Goal: Task Accomplishment & Management: Complete application form

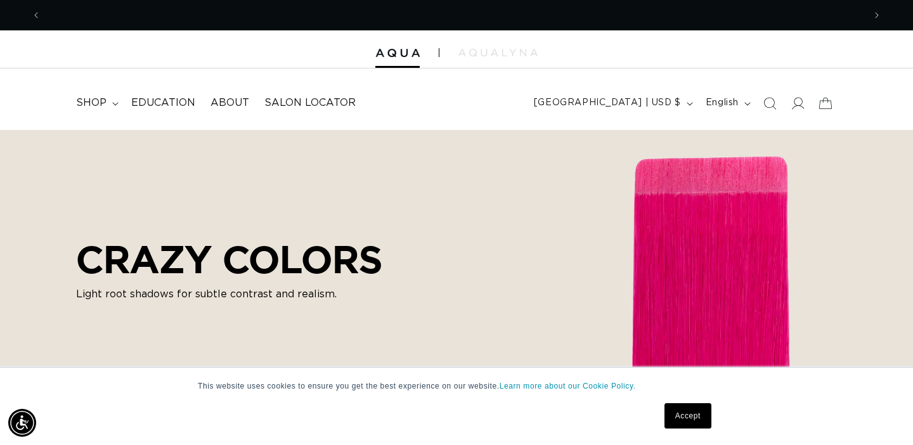
scroll to position [0, 823]
click at [691, 421] on link "Accept" at bounding box center [687, 415] width 47 height 25
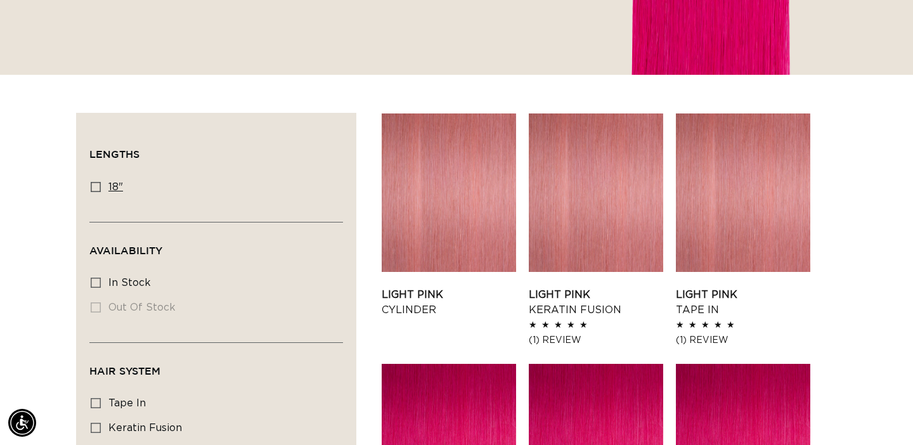
scroll to position [0, 0]
click at [96, 190] on icon at bounding box center [96, 187] width 10 height 10
click at [96, 190] on input "18" 18" (24 products)" at bounding box center [96, 187] width 10 height 10
checkbox input "true"
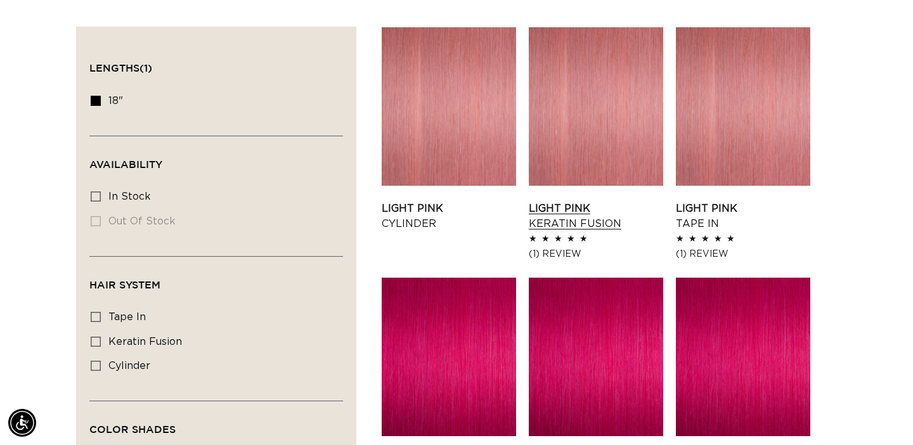
scroll to position [449, 0]
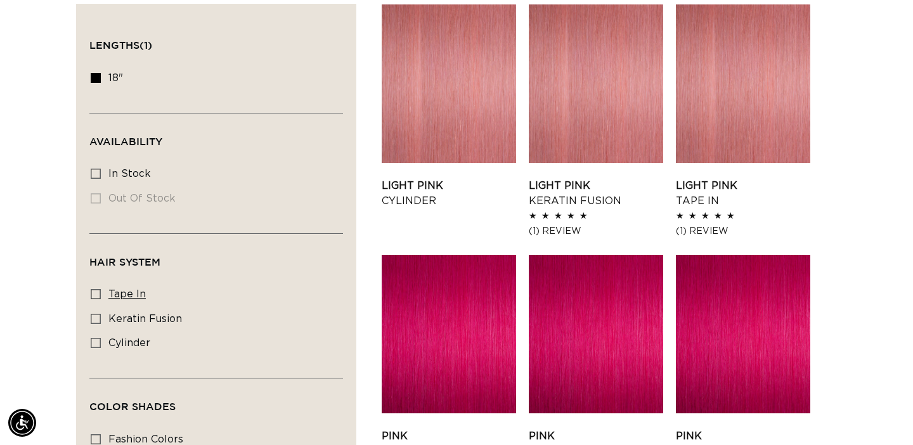
click at [98, 297] on icon at bounding box center [96, 294] width 10 height 10
click at [98, 297] on input "tape in tape in (8 products)" at bounding box center [96, 294] width 10 height 10
checkbox input "true"
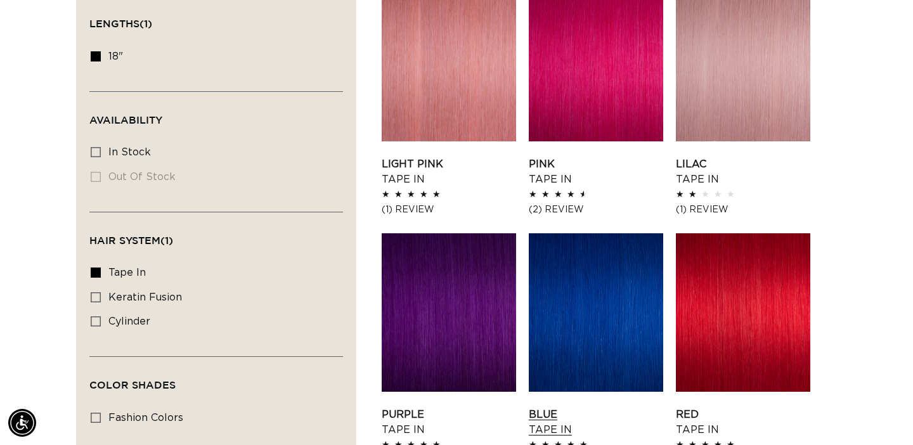
scroll to position [437, 0]
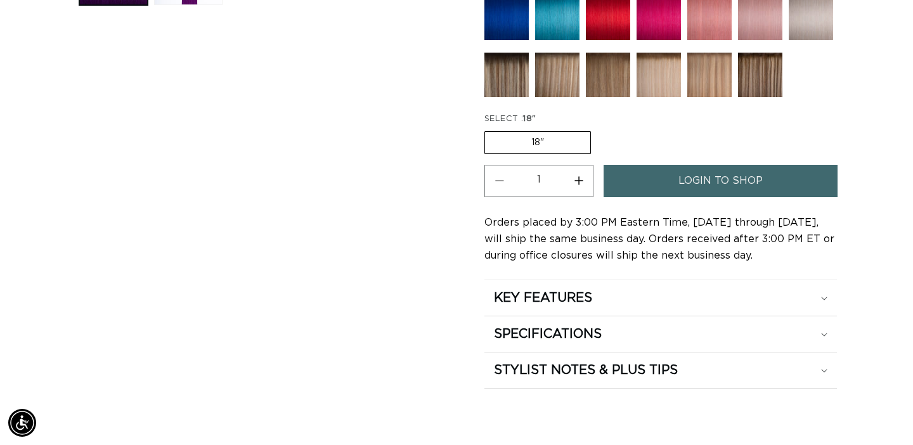
scroll to position [0, 1645]
click at [712, 181] on span "login to shop" at bounding box center [720, 181] width 84 height 32
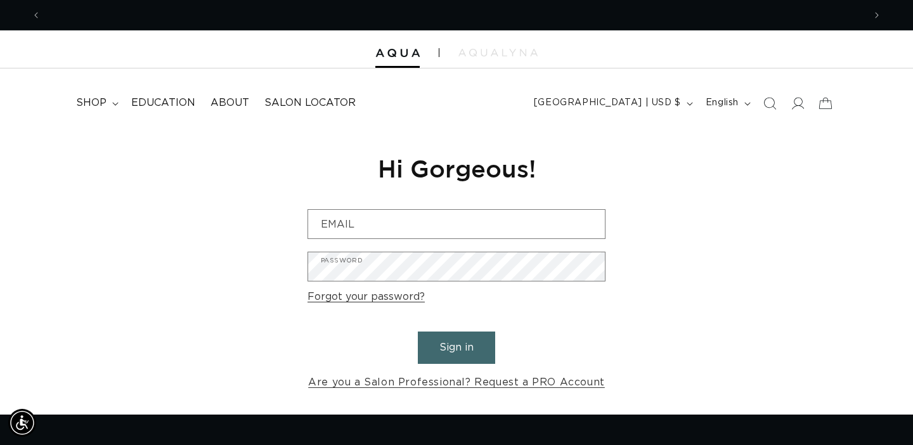
scroll to position [0, 1645]
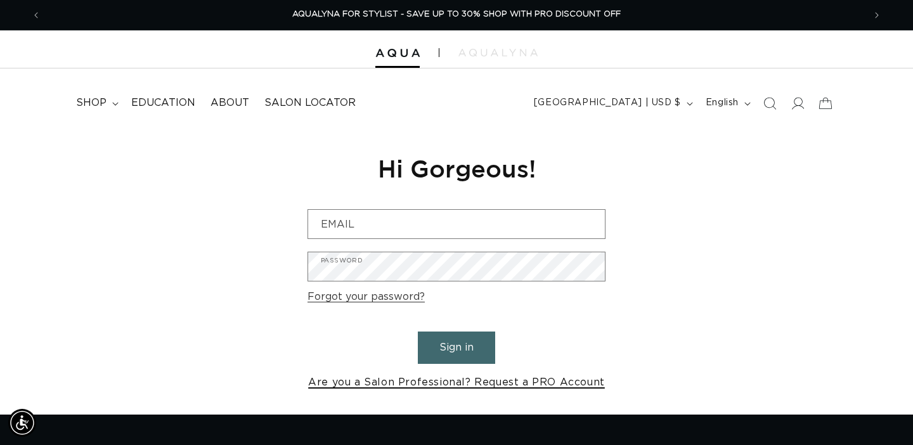
click at [520, 385] on link "Are you a Salon Professional? Request a PRO Account" at bounding box center [456, 382] width 297 height 18
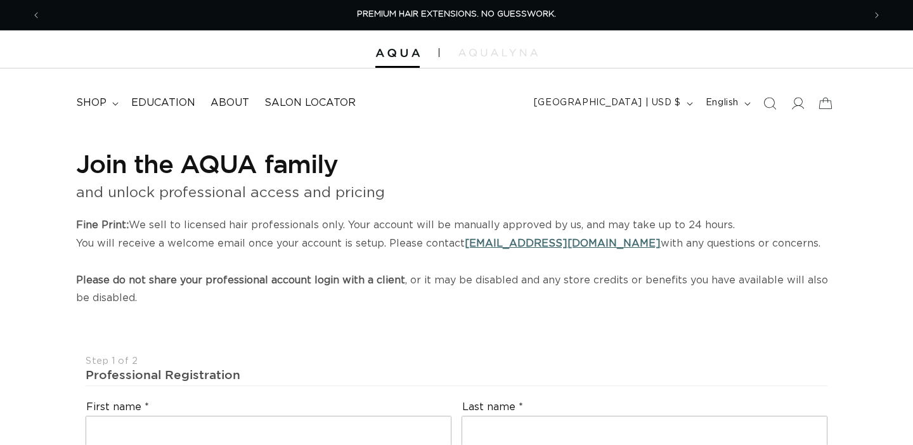
select select "US"
select select "[GEOGRAPHIC_DATA]"
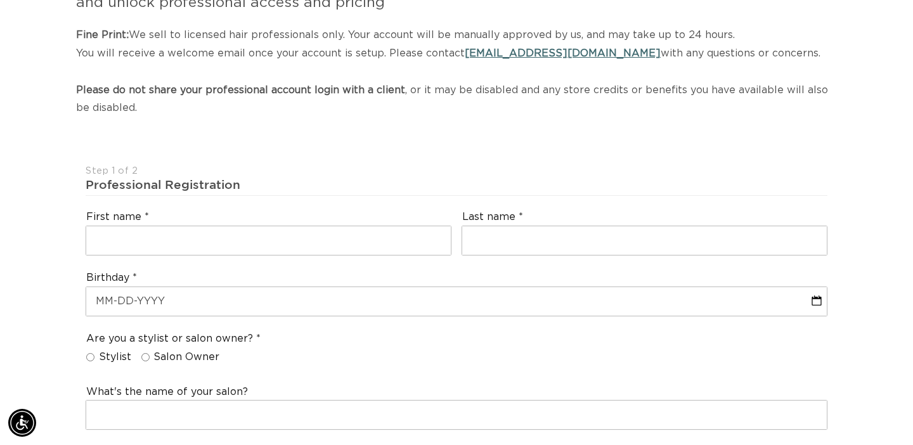
scroll to position [0, 1645]
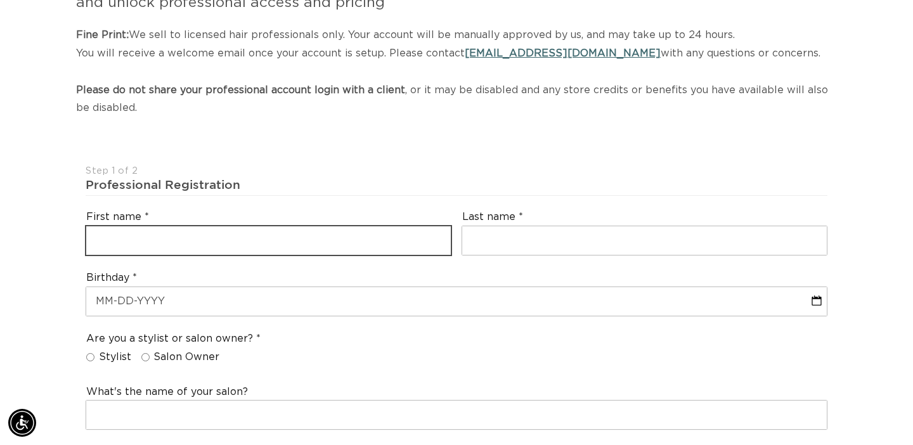
click at [223, 236] on input "text" at bounding box center [268, 240] width 364 height 29
type input "Liz"
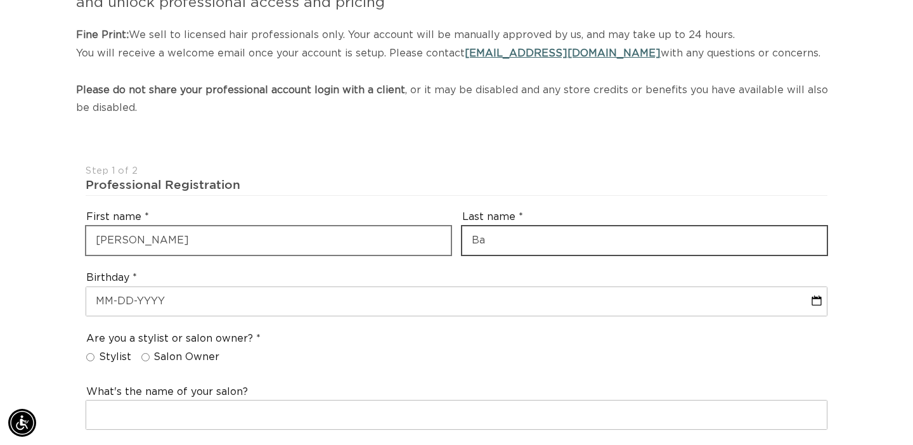
scroll to position [0, 0]
type input "Bakos"
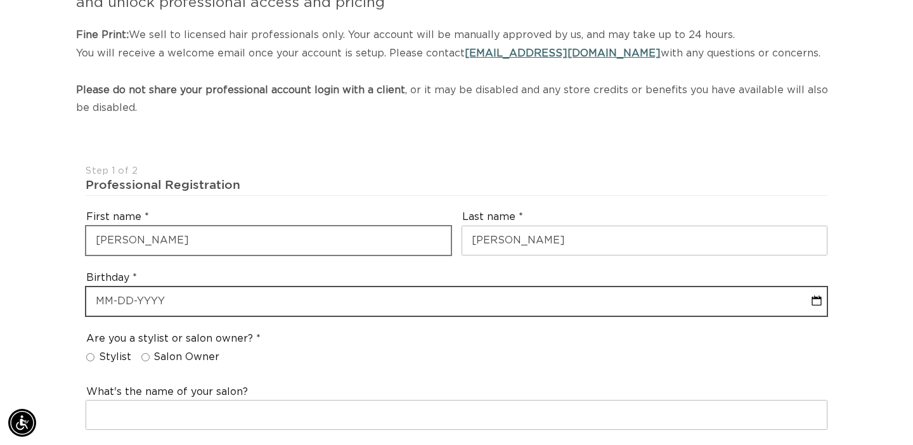
select select "7"
select select "2025"
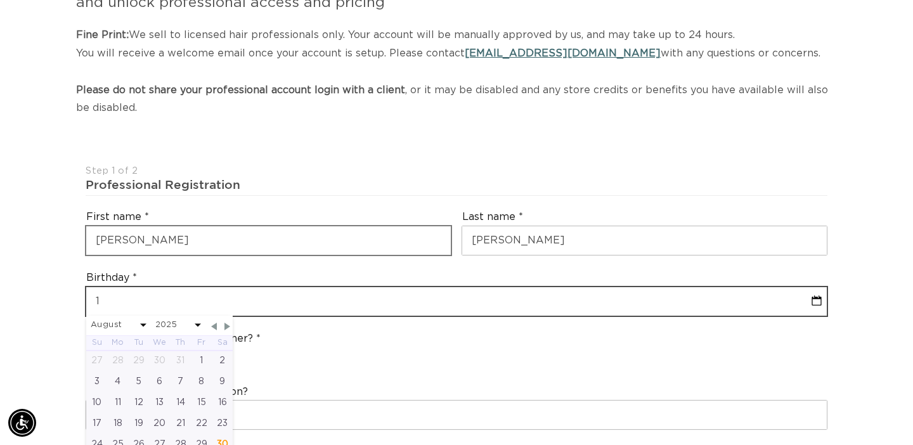
type input "10"
select select "7"
select select "2025"
type input "10-29"
select select "7"
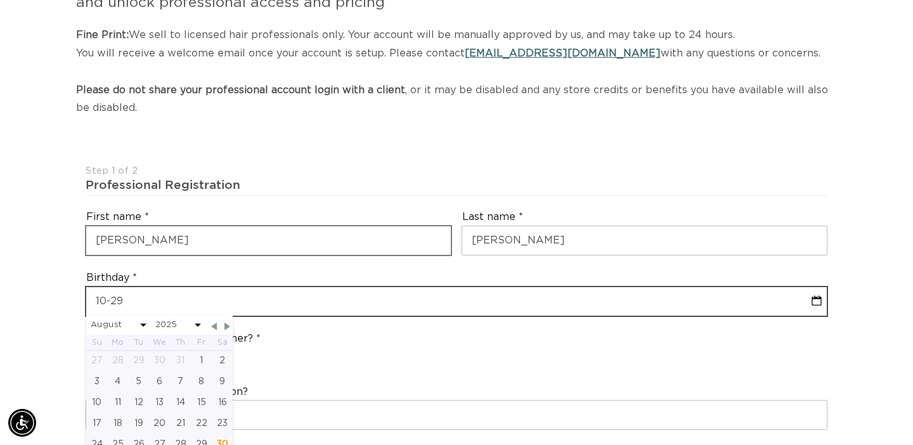
select select "2025"
type input "10-29-19"
select select "7"
select select "2025"
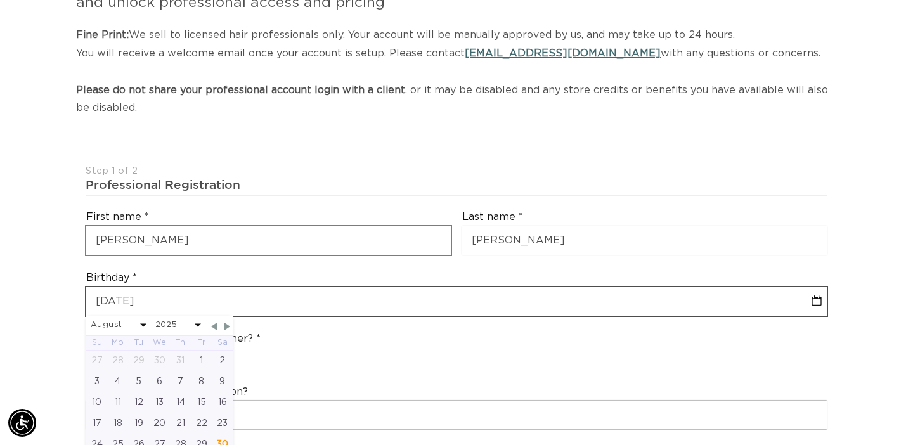
type input "10-29-198"
select select "7"
select select "2025"
type input "10-29-1983"
select select "9"
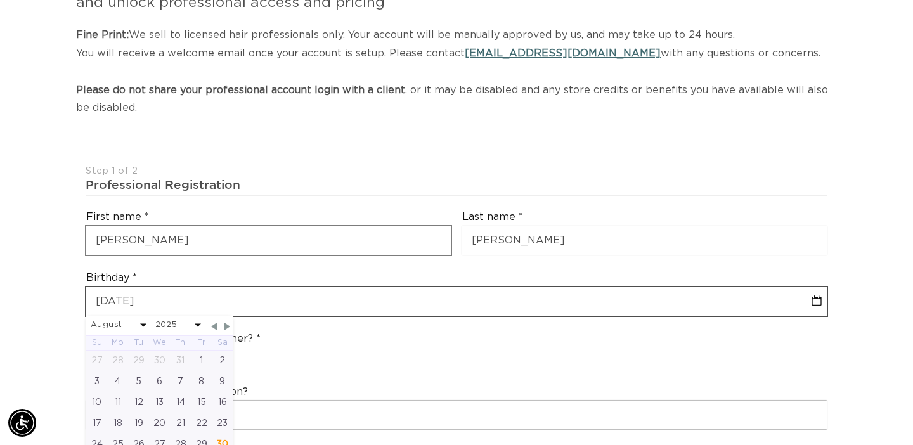
select select "1983"
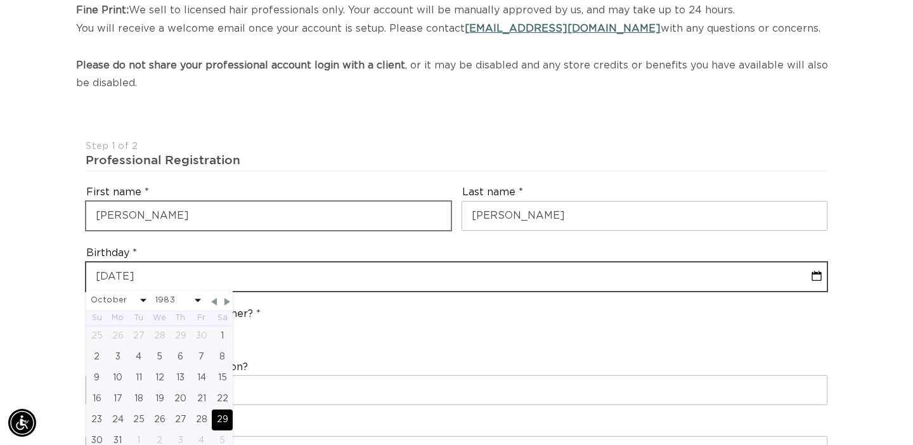
scroll to position [266, 0]
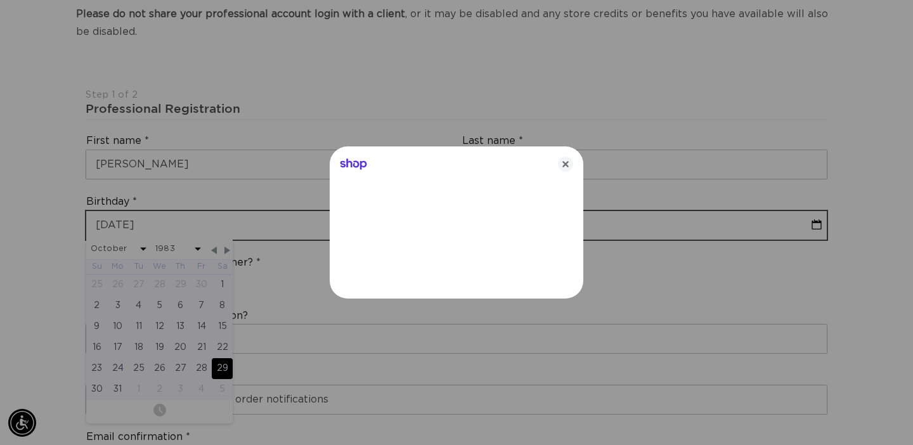
type input "10-29-1983"
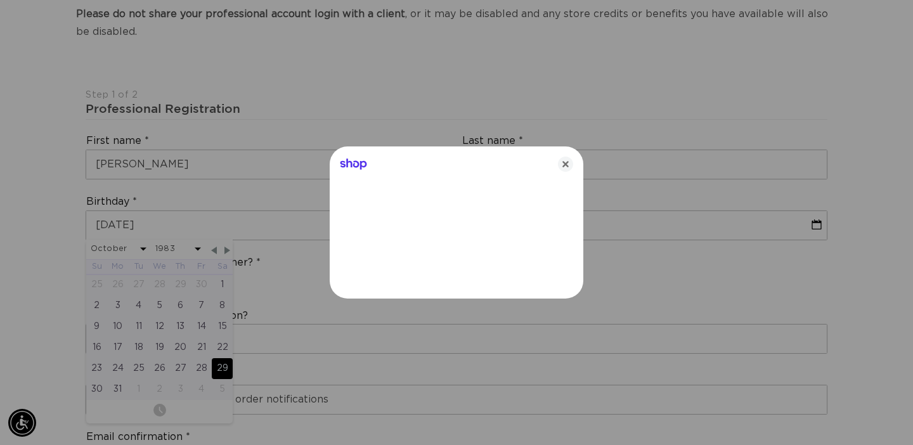
click at [0, 290] on div at bounding box center [456, 222] width 913 height 445
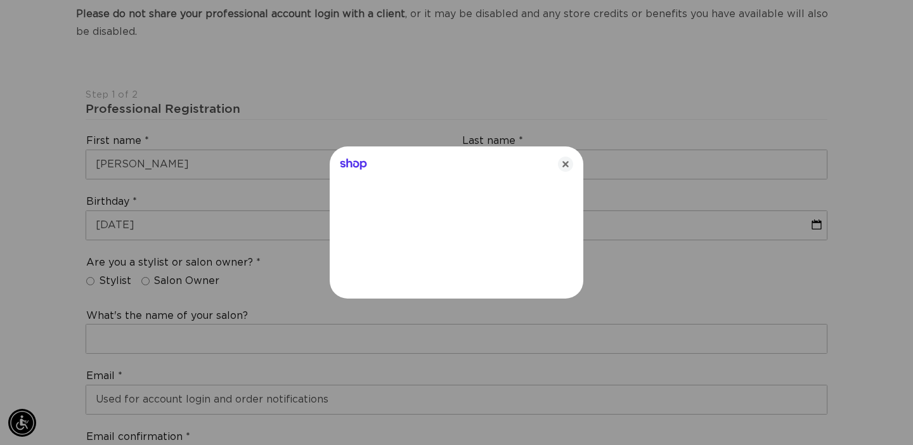
scroll to position [0, 1645]
click at [567, 159] on icon "Close" at bounding box center [565, 164] width 15 height 15
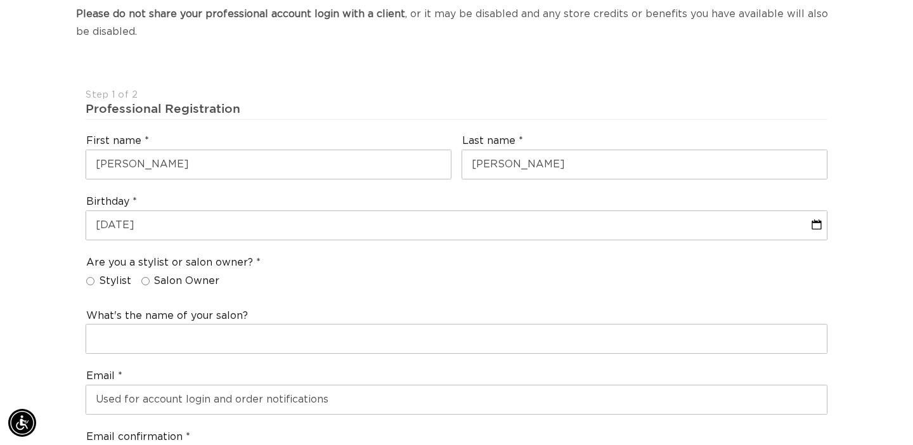
scroll to position [0, 0]
click at [90, 280] on input "Stylist" at bounding box center [90, 281] width 8 height 8
radio input "true"
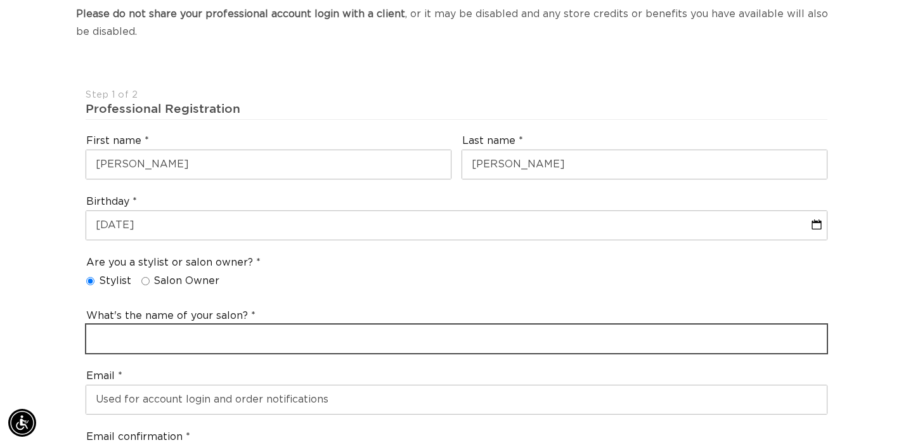
click at [148, 347] on input "text" at bounding box center [456, 339] width 740 height 29
type input "embellish salon"
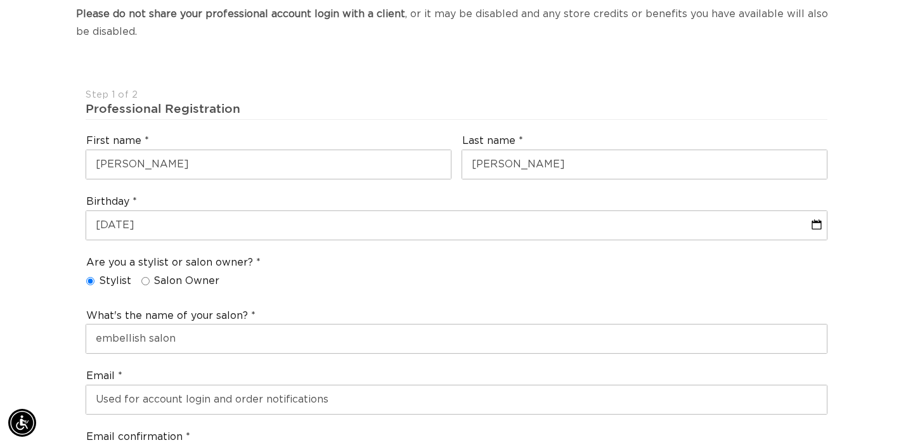
click at [145, 283] on input "Salon Owner" at bounding box center [145, 281] width 8 height 8
radio input "true"
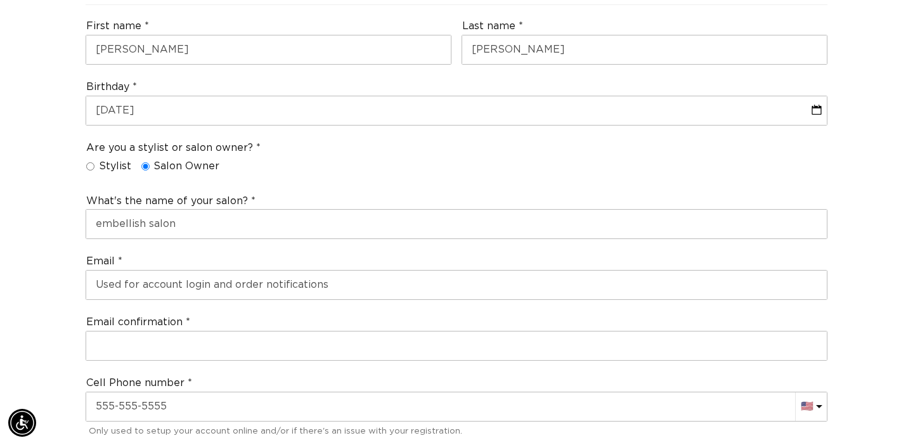
scroll to position [0, 823]
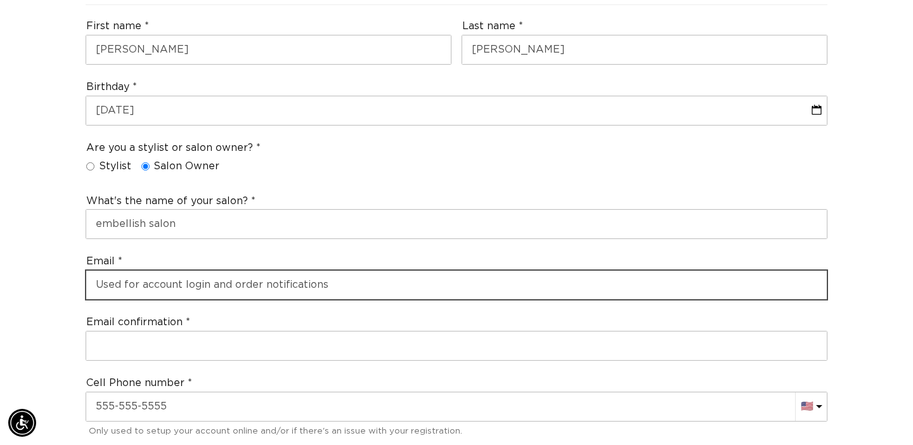
click at [159, 290] on input "email" at bounding box center [456, 285] width 740 height 29
type input "bakosfamily0529@gmail.com"
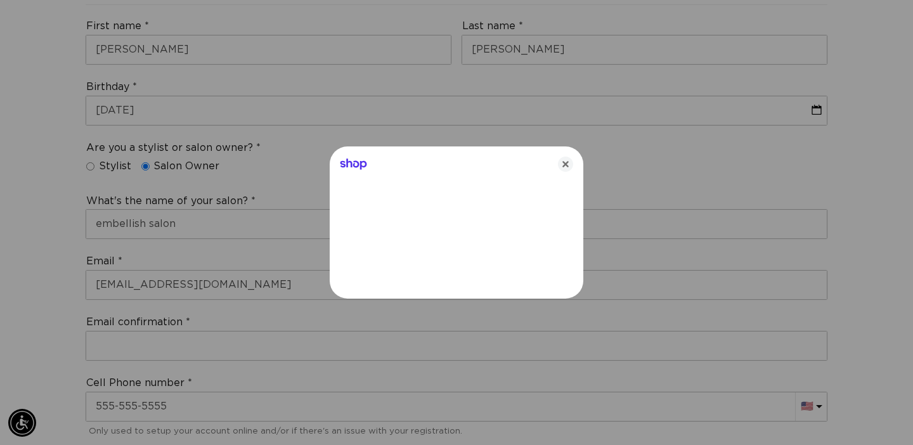
click at [169, 344] on div at bounding box center [456, 222] width 913 height 445
click at [568, 161] on icon "Close" at bounding box center [565, 164] width 15 height 15
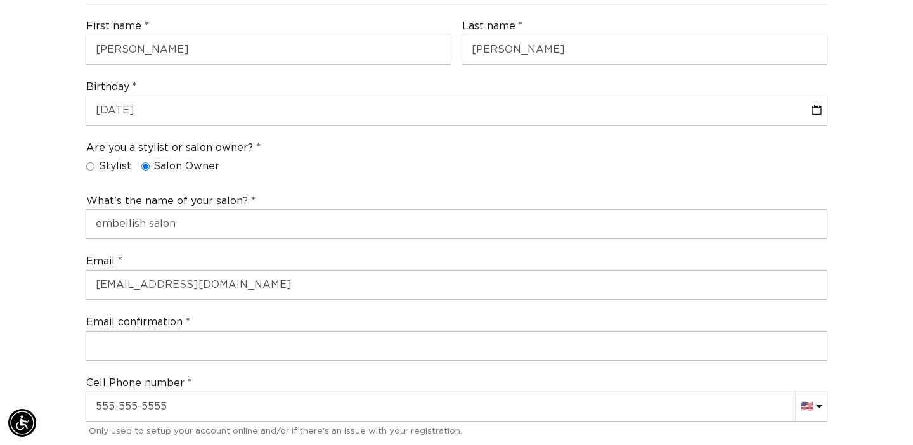
scroll to position [0, 0]
click at [241, 323] on div "Email confirmation" at bounding box center [456, 338] width 752 height 56
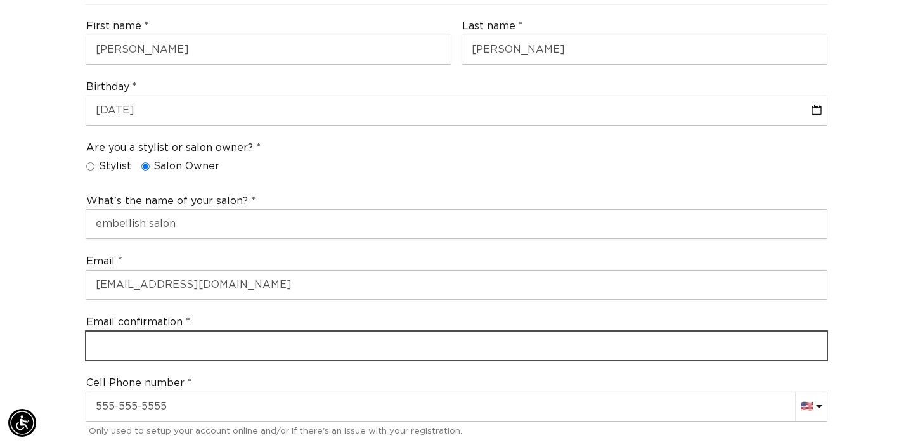
click at [241, 337] on input "email" at bounding box center [456, 346] width 740 height 29
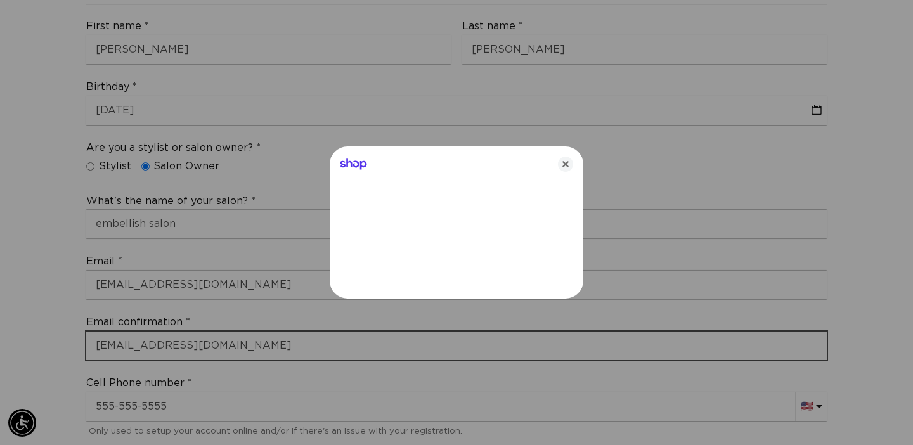
type input "bakosfamily0529@gmail.com"
click at [571, 168] on icon "Close" at bounding box center [565, 164] width 15 height 15
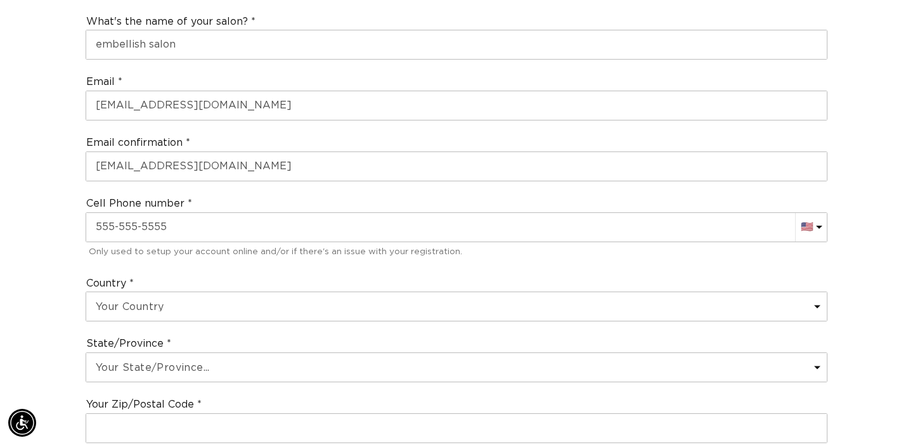
scroll to position [580, 0]
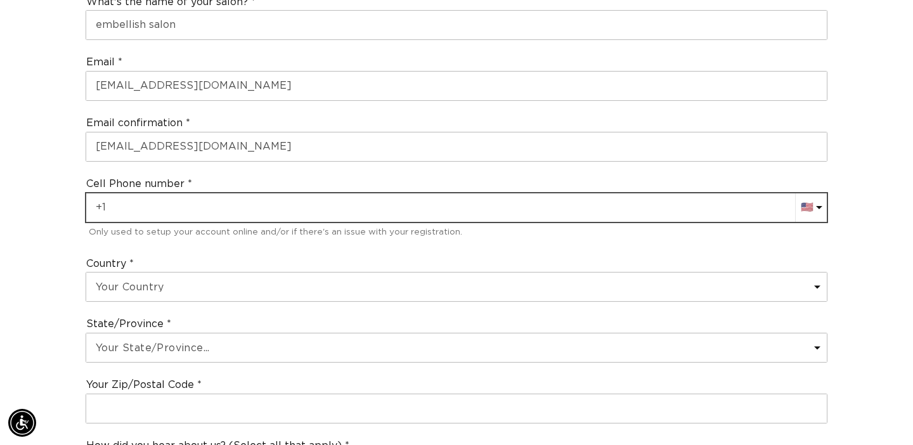
click at [170, 219] on input "text" at bounding box center [456, 207] width 740 height 29
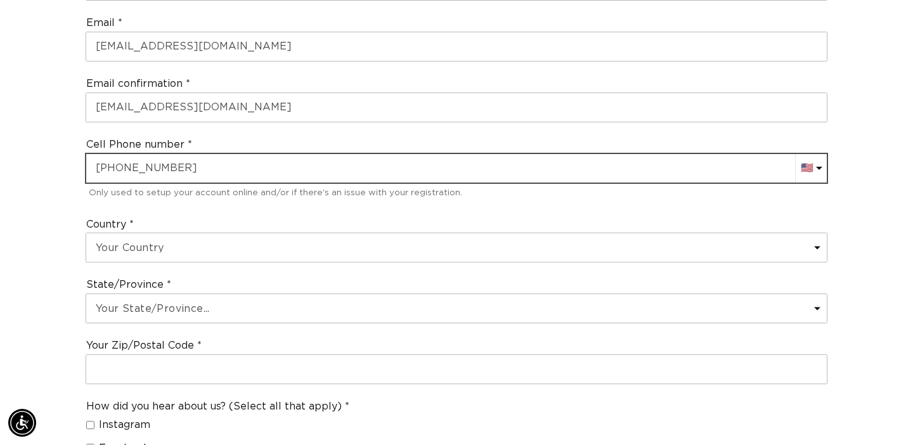
scroll to position [0, 1645]
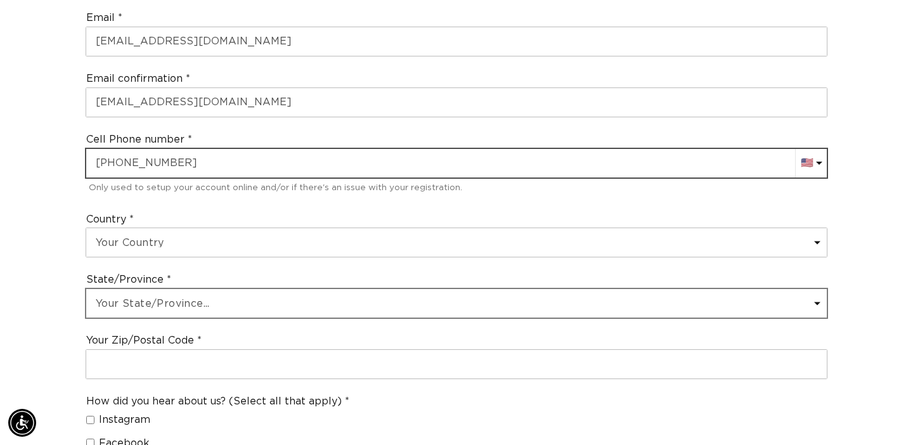
type input "+1 260 348 0863"
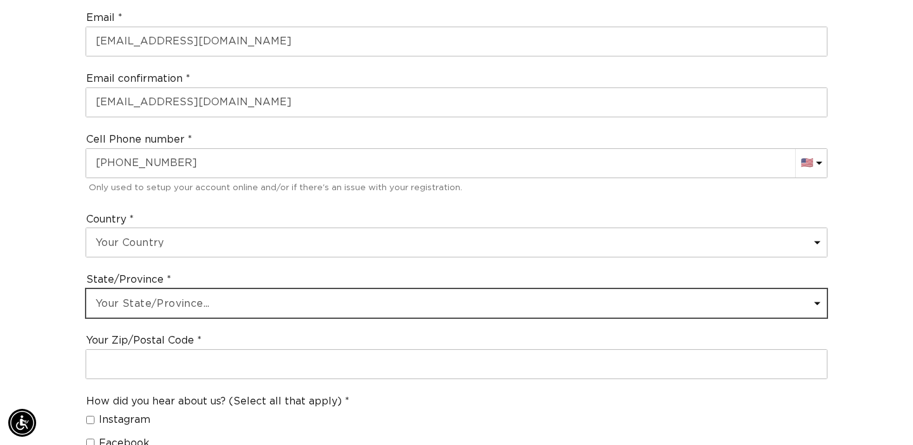
click at [192, 298] on select "Your State/Province... Alabama Alaska American Samoa Arizona Arkansas Californi…" at bounding box center [456, 303] width 740 height 29
select select "Minnesota"
click at [86, 289] on select "Your State/Province... Alabama Alaska American Samoa Arizona Arkansas Californi…" at bounding box center [456, 303] width 740 height 29
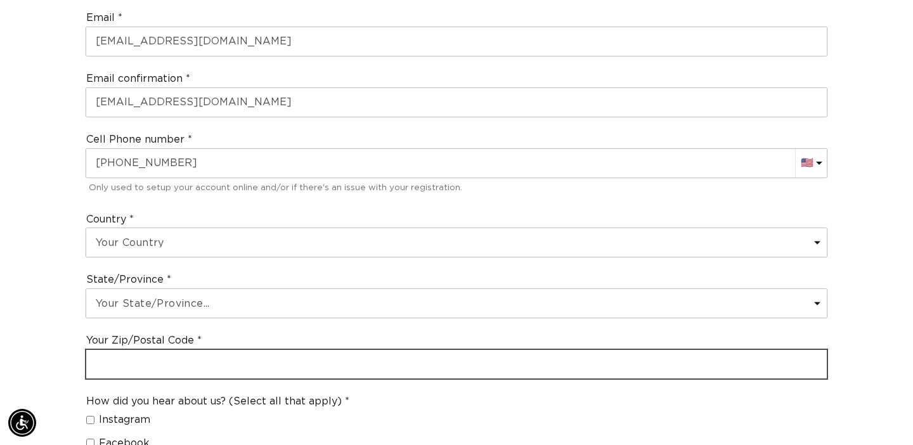
click at [130, 366] on input "text" at bounding box center [456, 364] width 740 height 29
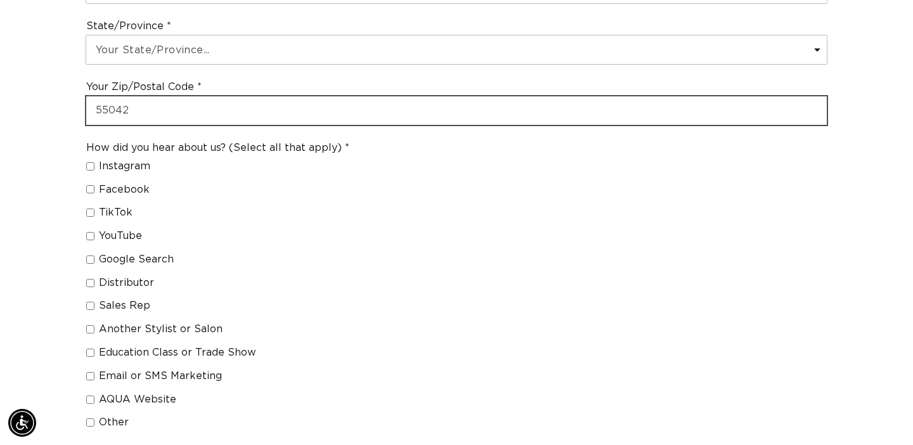
scroll to position [880, 0]
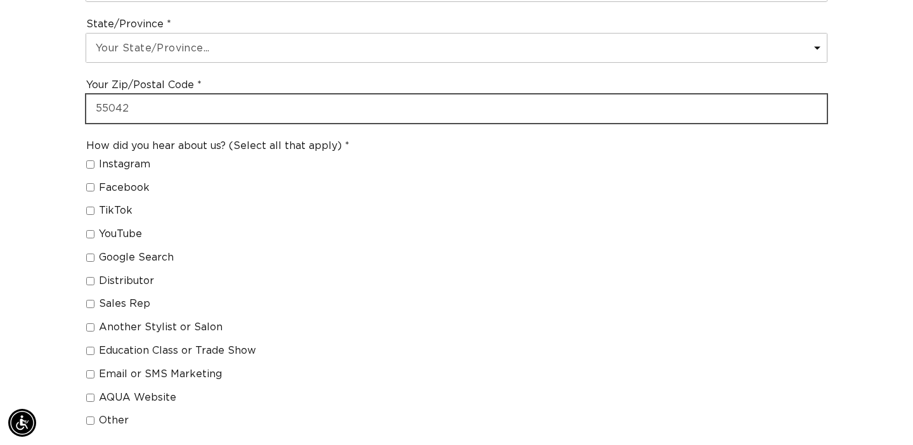
type input "55042"
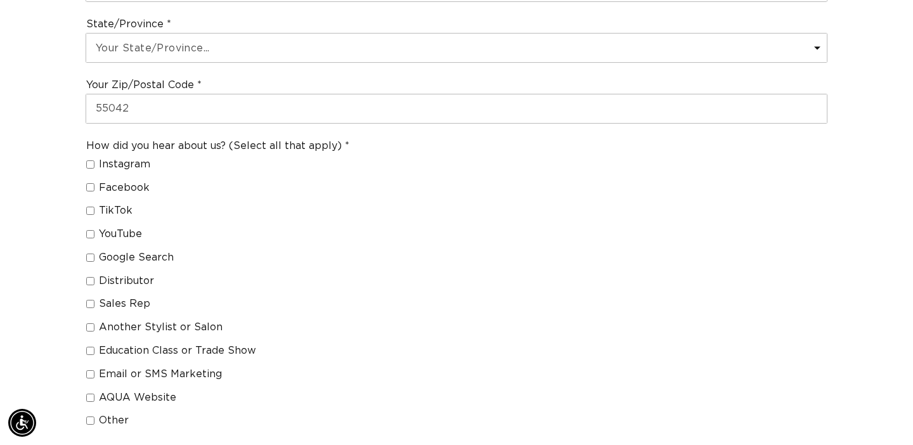
click at [93, 262] on label "Google Search" at bounding box center [212, 257] width 253 height 13
click at [93, 262] on input "Google Search" at bounding box center [90, 258] width 8 height 8
checkbox input "true"
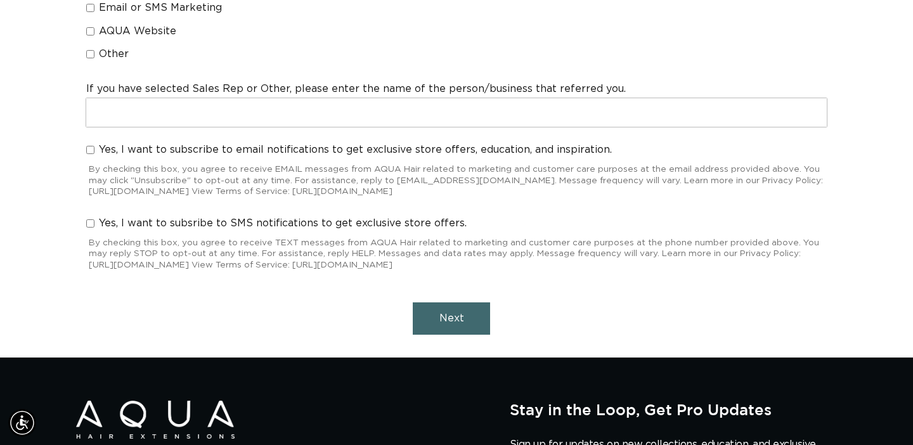
scroll to position [0, 823]
click at [445, 323] on span "Next" at bounding box center [451, 318] width 25 height 10
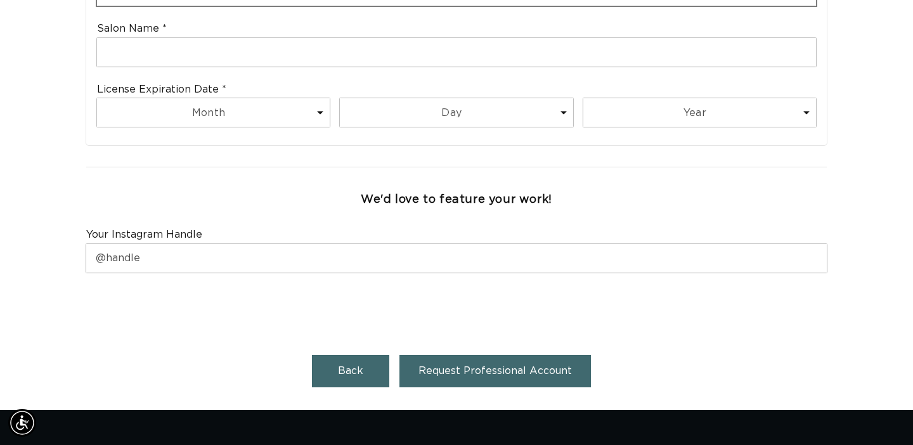
scroll to position [555, 0]
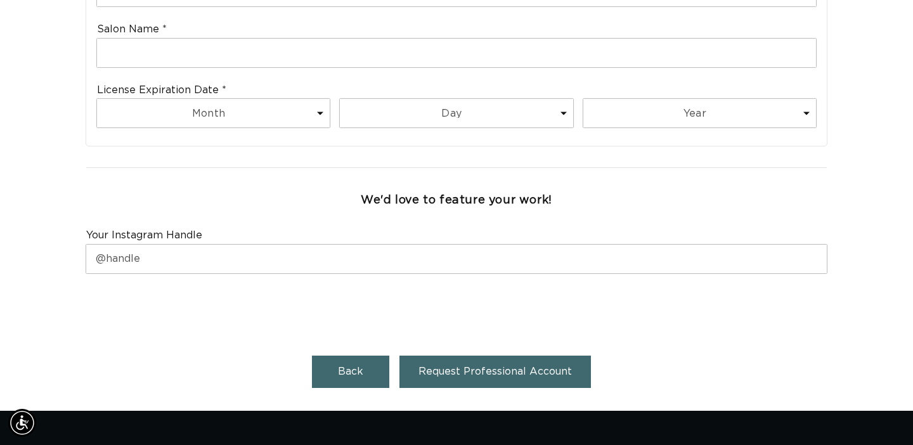
click at [338, 369] on button "Back" at bounding box center [350, 372] width 77 height 32
select select "US"
select select "[GEOGRAPHIC_DATA]"
select select "Minnesota"
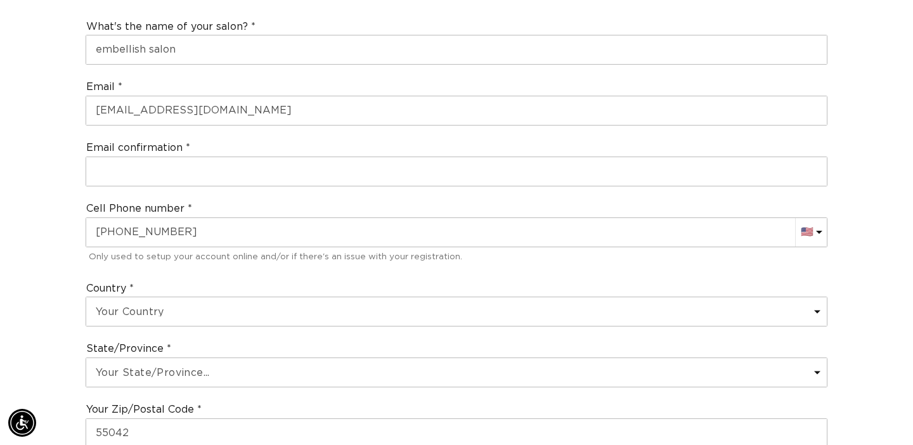
scroll to position [209, 0]
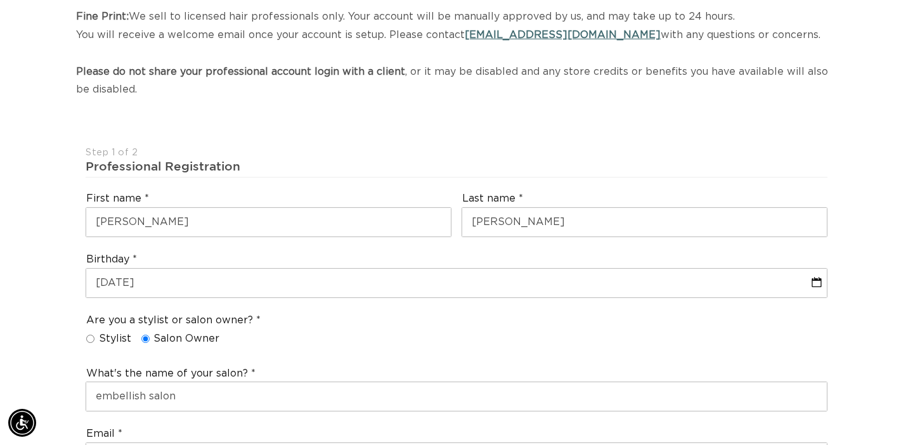
click at [91, 338] on input "Stylist" at bounding box center [90, 339] width 8 height 8
radio input "true"
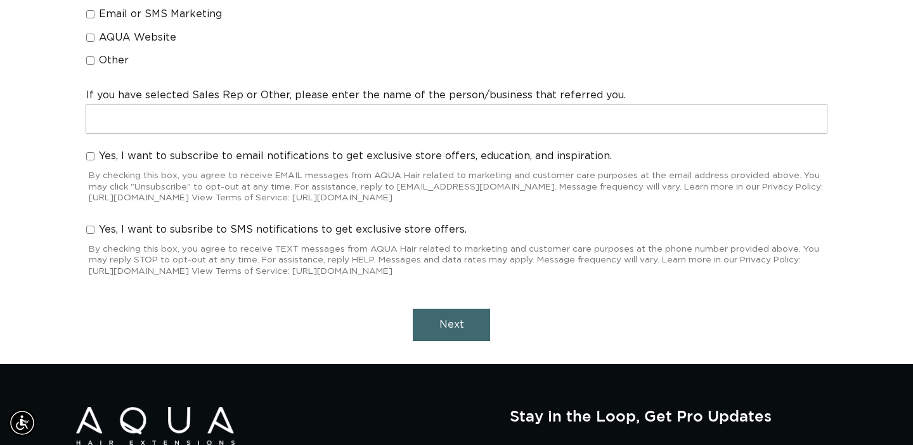
scroll to position [0, 0]
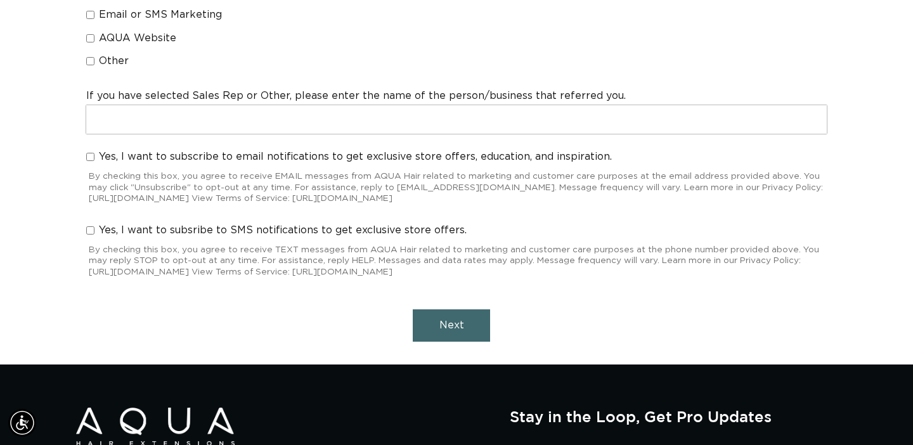
click at [455, 331] on button "Next" at bounding box center [451, 325] width 77 height 32
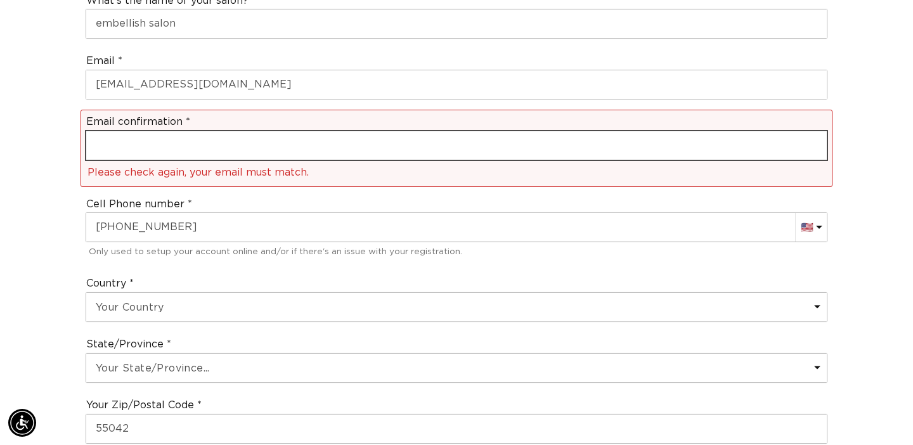
click at [283, 145] on input "email" at bounding box center [456, 145] width 740 height 29
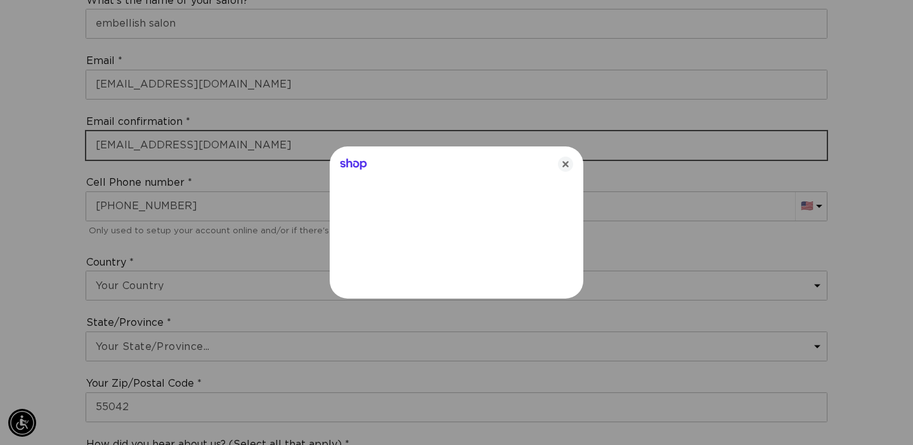
type input "bakosfamily0529@gmail.com"
click at [565, 164] on icon "Close" at bounding box center [565, 164] width 15 height 15
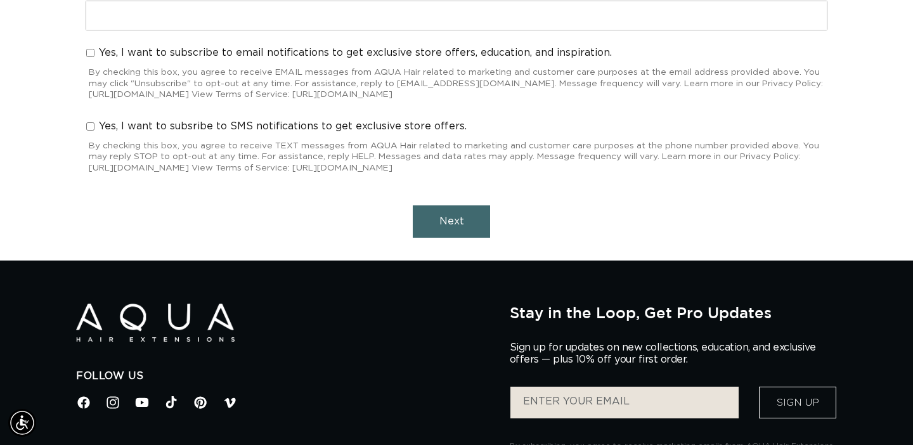
click at [472, 235] on button "Next" at bounding box center [451, 221] width 77 height 32
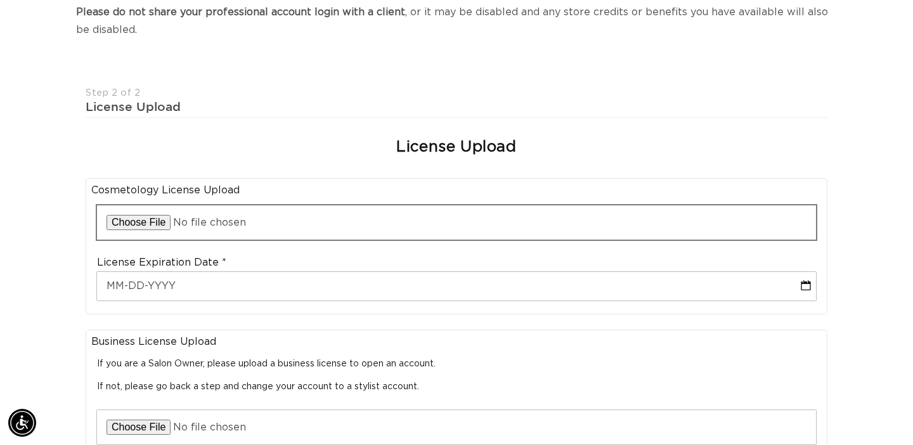
click at [150, 227] on input "file" at bounding box center [456, 222] width 719 height 34
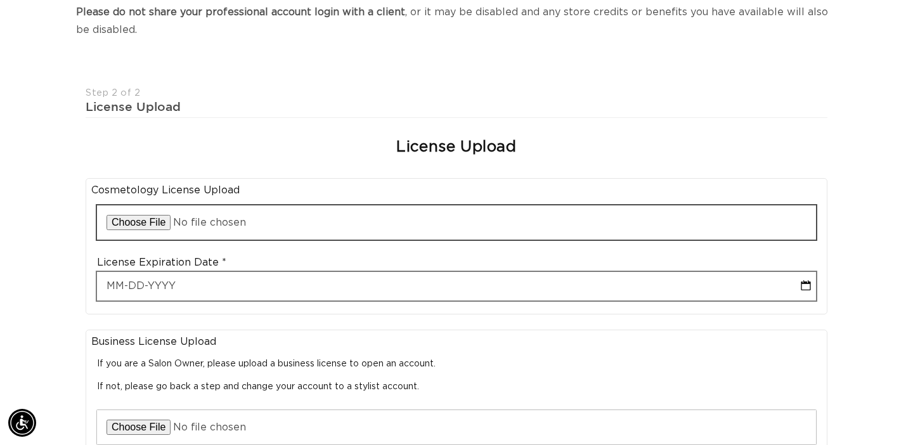
scroll to position [0, 1645]
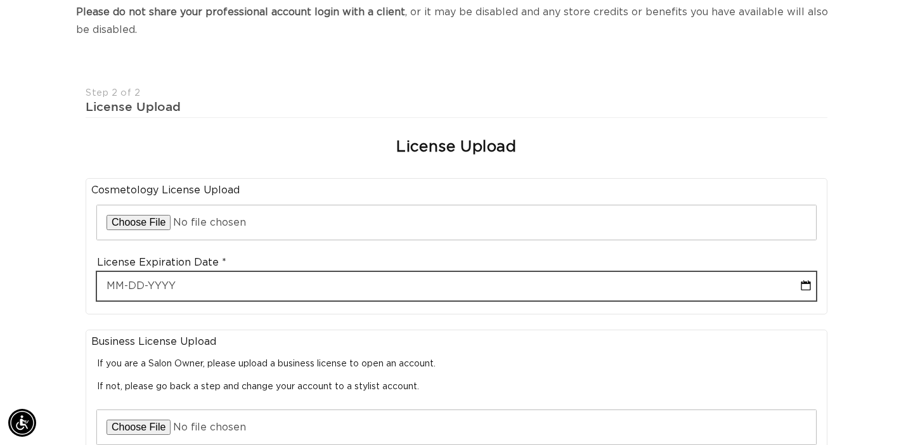
click at [303, 287] on input "text" at bounding box center [456, 286] width 719 height 29
select select "7"
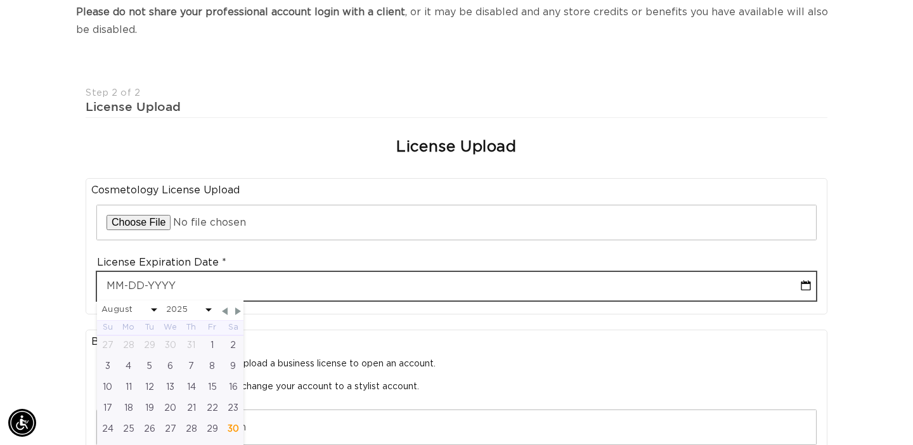
type input "1"
select select "7"
type input "10"
select select "7"
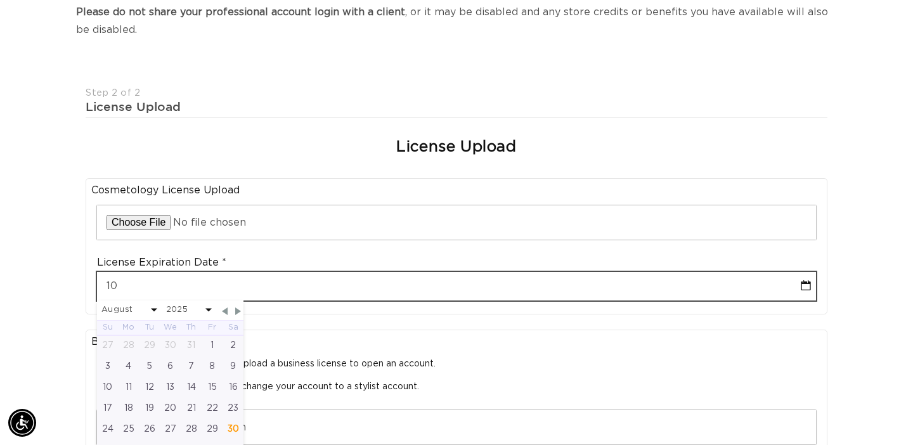
type input "10-3"
select select "7"
type input "10-31"
select select "7"
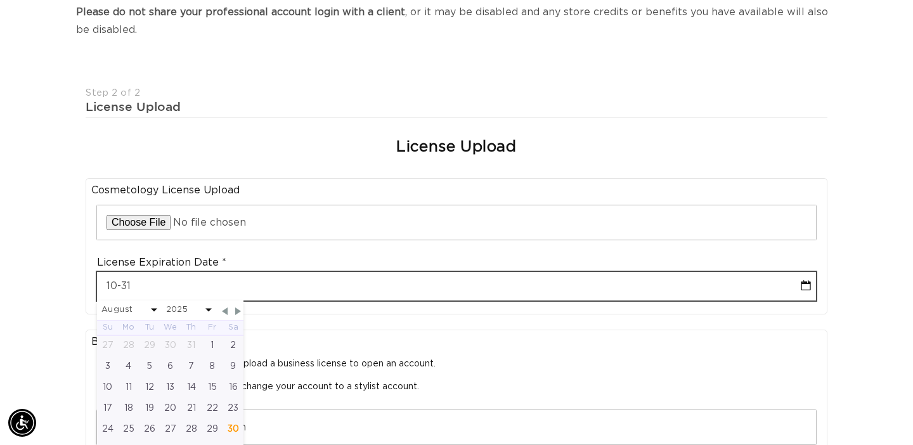
type input "10-31-2"
select select "7"
type input "10-31-20"
select select "7"
type input "10-31-202"
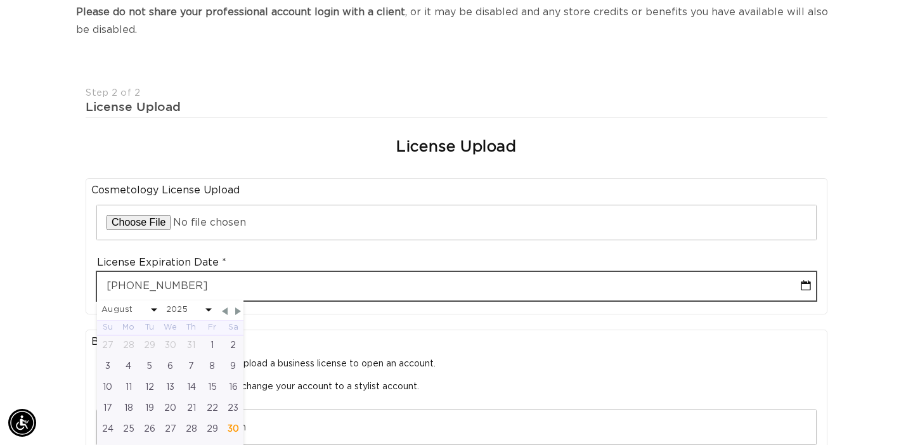
select select "7"
type input "10-31-2026"
select select "9"
select select "2026"
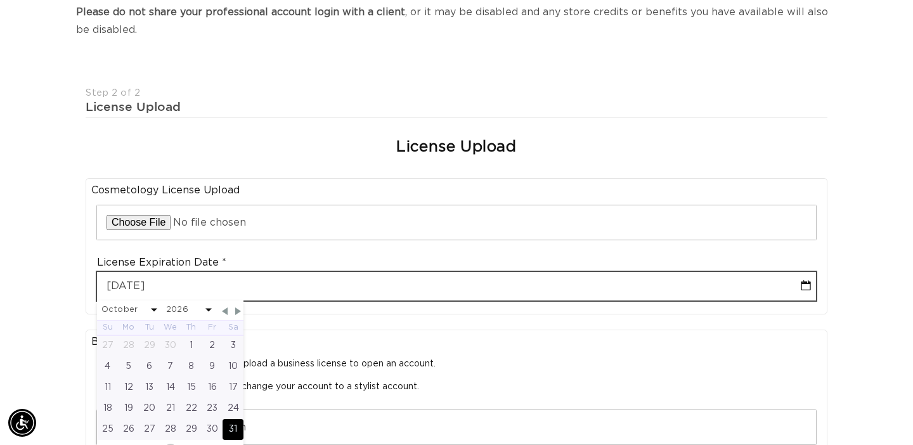
type input "10-31-2026"
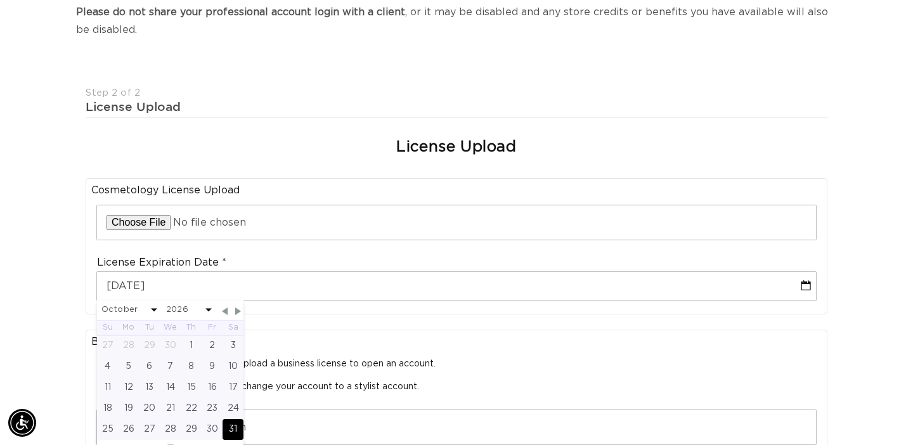
click at [336, 351] on div "If you are a Salon Owner, please upload a business license to open an account. …" at bounding box center [456, 375] width 719 height 53
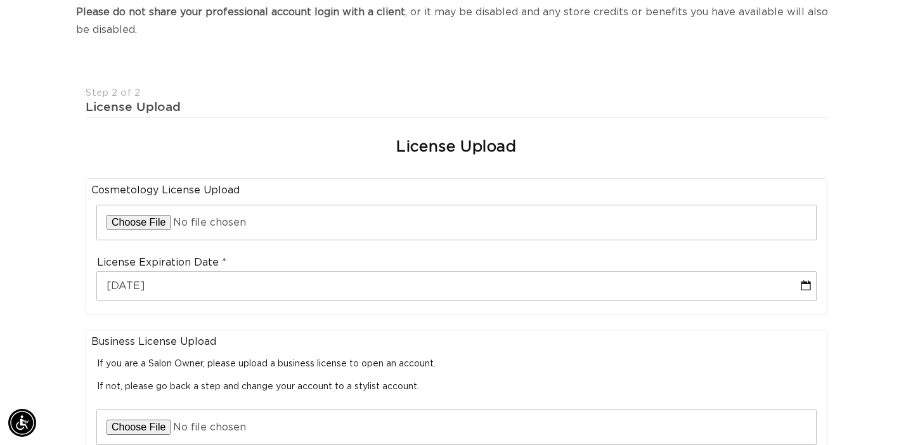
scroll to position [0, 0]
click at [13, 146] on div "Join the AQUA family and unlock professional access and pricing Fine Print: We …" at bounding box center [456, 356] width 913 height 988
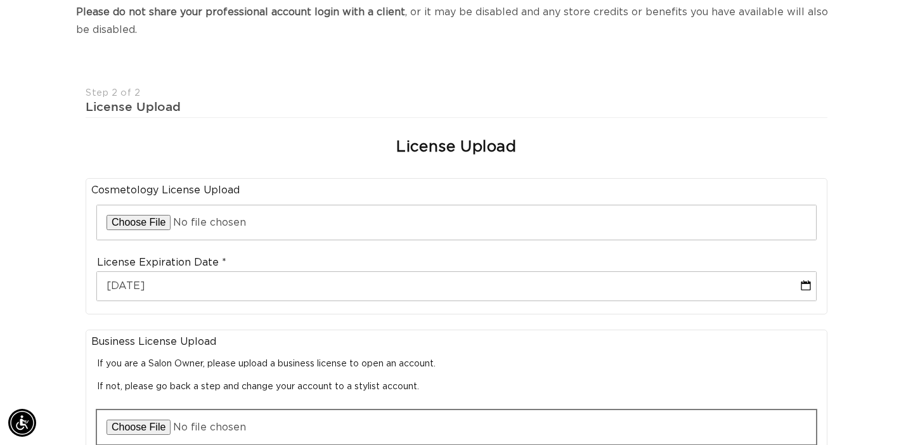
scroll to position [0, 823]
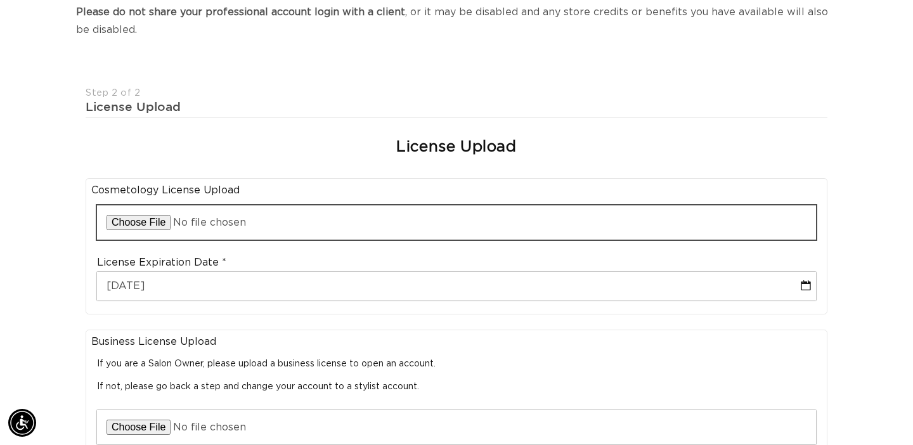
click at [153, 219] on input "file" at bounding box center [456, 222] width 719 height 34
type input "C:\fakepath\A42CE08F-4238-4F08-BB0F-48A55C32B7E0.jpeg"
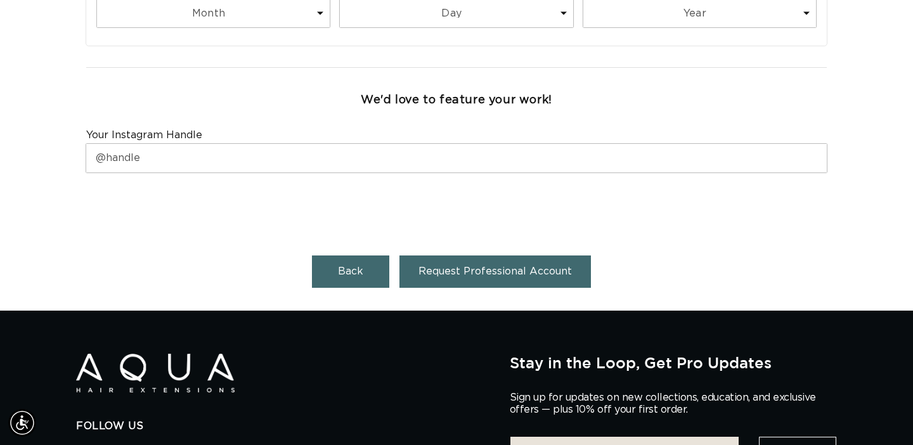
click at [461, 281] on button "Request Professional Account" at bounding box center [494, 271] width 191 height 32
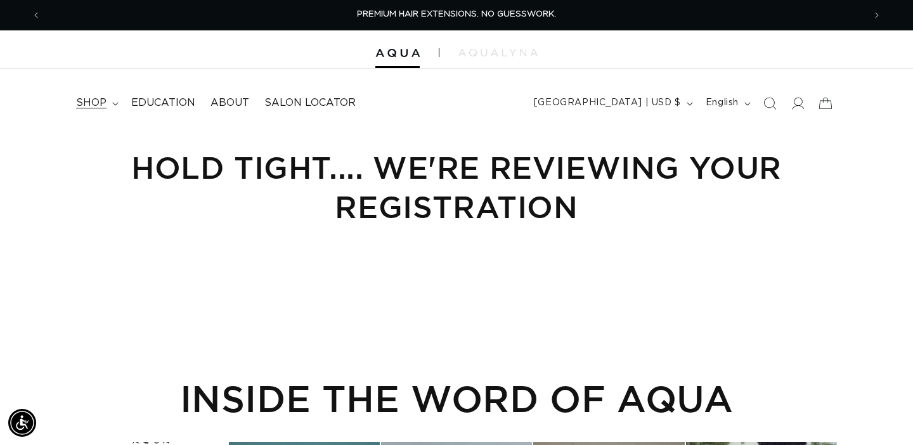
click at [87, 96] on span "shop" at bounding box center [91, 102] width 30 height 13
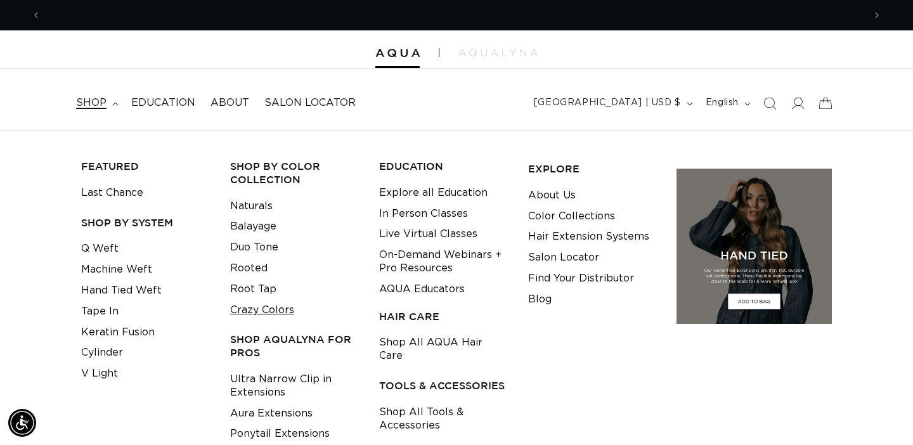
scroll to position [0, 823]
click at [267, 315] on link "Crazy Colors" at bounding box center [262, 310] width 64 height 21
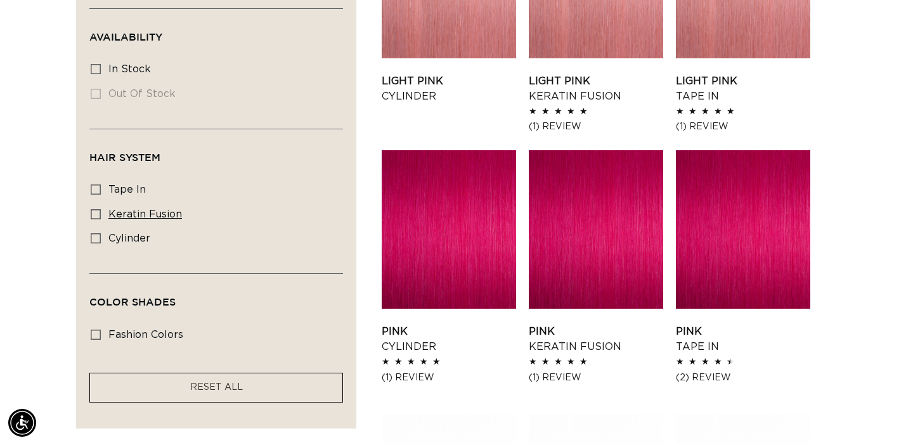
scroll to position [0, 1645]
click at [96, 195] on icon at bounding box center [96, 189] width 10 height 10
click at [96, 195] on input "tape in tape in (8 products)" at bounding box center [96, 189] width 10 height 10
checkbox input "true"
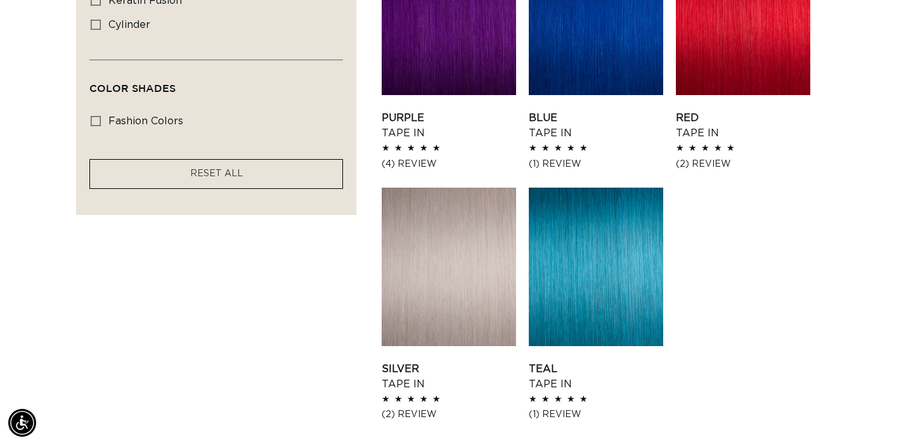
scroll to position [0, 1645]
click at [515, 361] on link "Silver Tape In" at bounding box center [449, 376] width 134 height 30
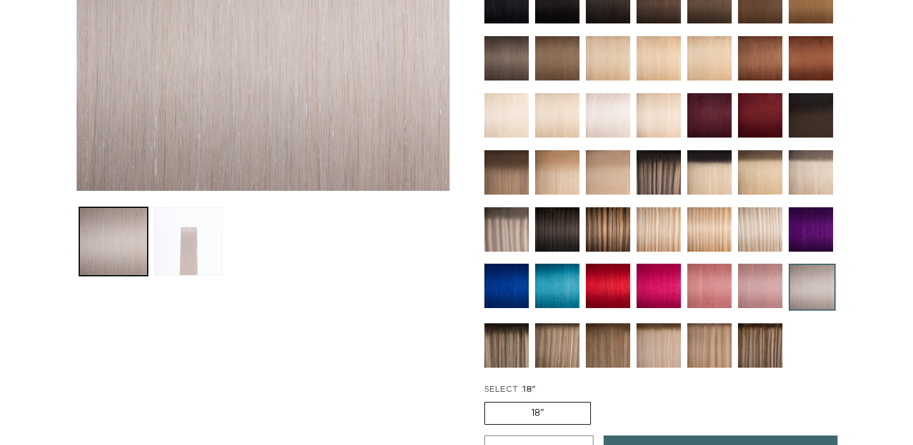
click at [536, 293] on img at bounding box center [557, 286] width 44 height 44
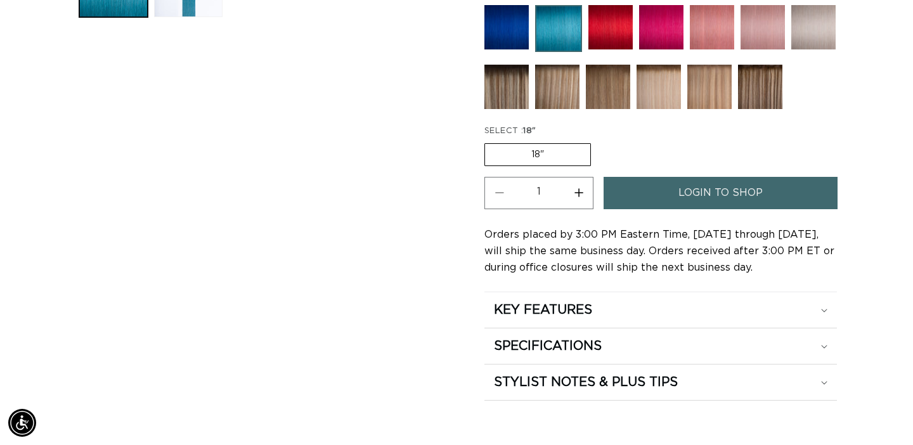
scroll to position [0, 823]
click at [550, 347] on h2 "SPECIFICATIONS" at bounding box center [548, 346] width 108 height 16
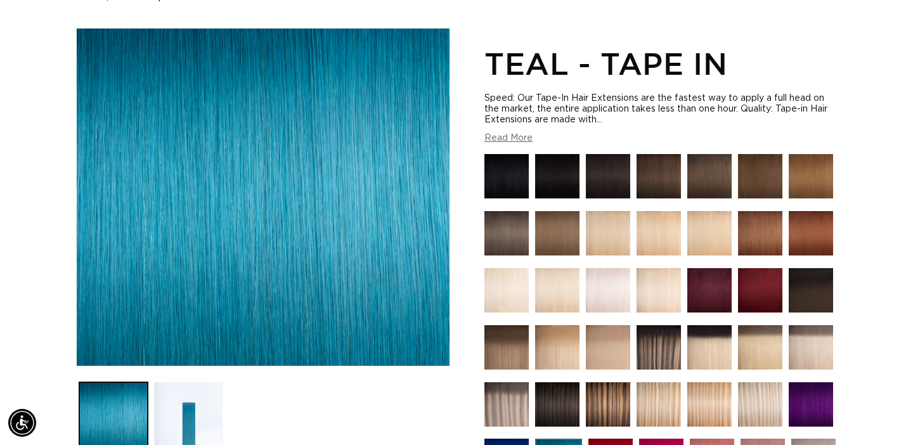
scroll to position [0, 0]
